Goal: Task Accomplishment & Management: Complete application form

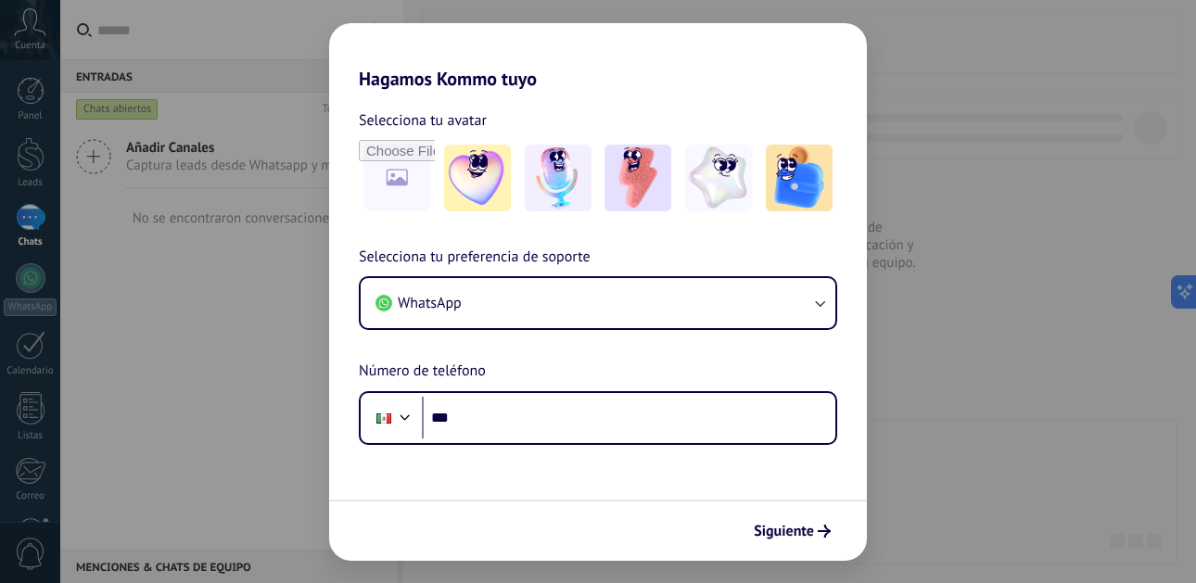
drag, startPoint x: 935, startPoint y: 270, endPoint x: 949, endPoint y: 288, distance: 23.2
click at [949, 288] on div "Hagamos Kommo tuyo Selecciona tu avatar Selecciona tu preferencia de soporte Wh…" at bounding box center [598, 291] width 1196 height 583
click at [782, 548] on div "Siguiente" at bounding box center [598, 530] width 538 height 61
click at [795, 533] on span "Siguiente" at bounding box center [784, 531] width 60 height 13
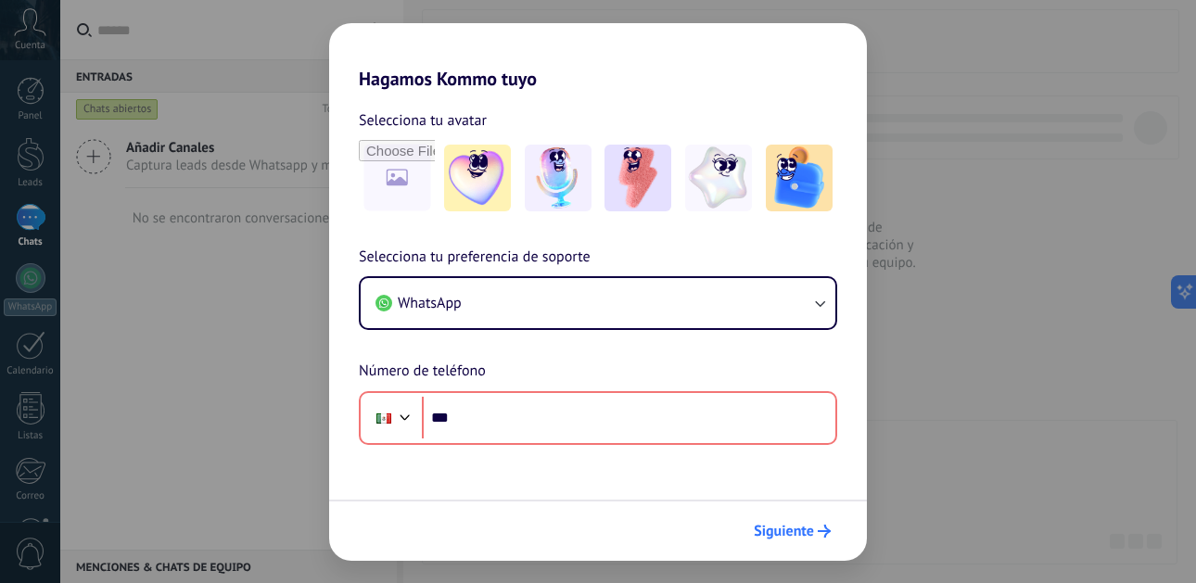
click at [795, 533] on span "Siguiente" at bounding box center [784, 531] width 60 height 13
click at [897, 301] on div "Hagamos Kommo tuyo Selecciona tu avatar Selecciona tu preferencia de soporte Wh…" at bounding box center [598, 291] width 1196 height 583
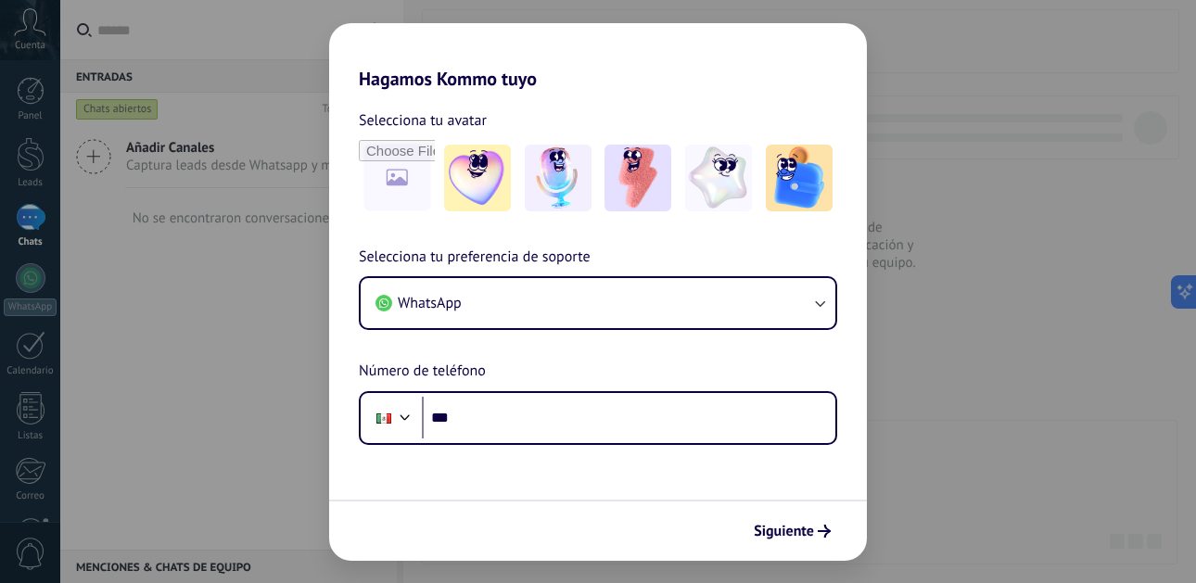
drag, startPoint x: 908, startPoint y: 205, endPoint x: 949, endPoint y: 182, distance: 46.9
click at [952, 184] on div "Hagamos Kommo tuyo Selecciona tu avatar Selecciona tu preferencia de soporte Wh…" at bounding box center [598, 291] width 1196 height 583
